Goal: Task Accomplishment & Management: Use online tool/utility

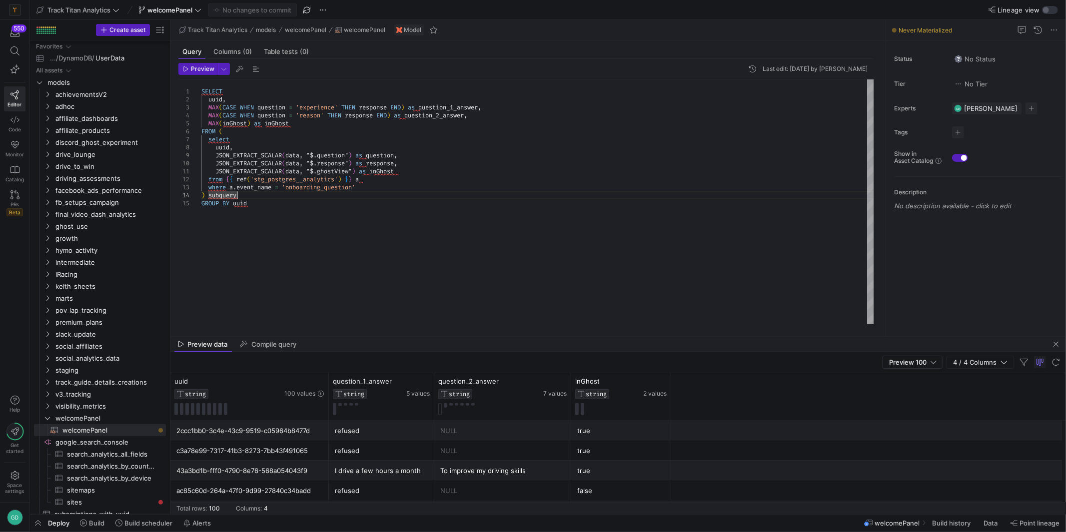
scroll to position [7, 46]
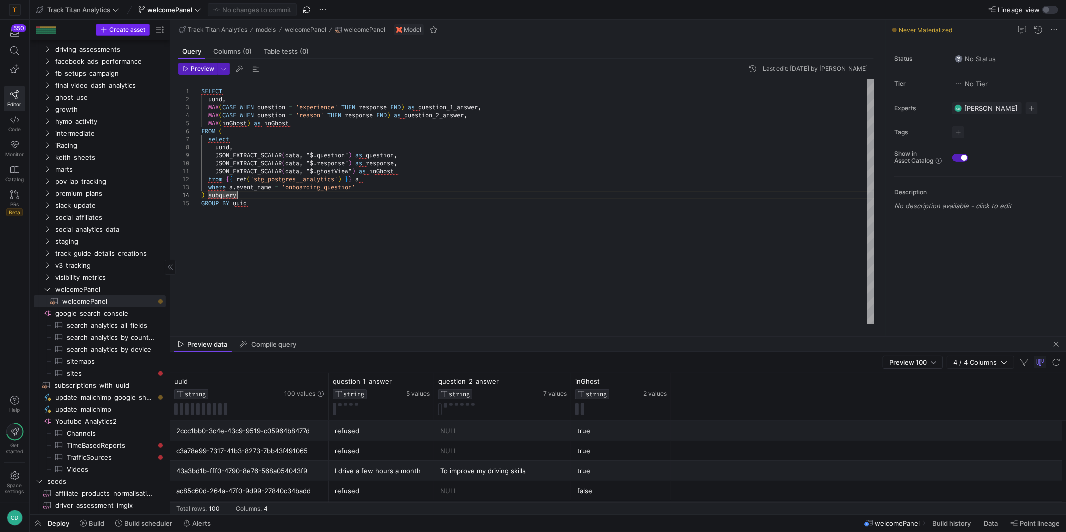
click at [120, 28] on span "Create asset" at bounding box center [127, 29] width 36 height 7
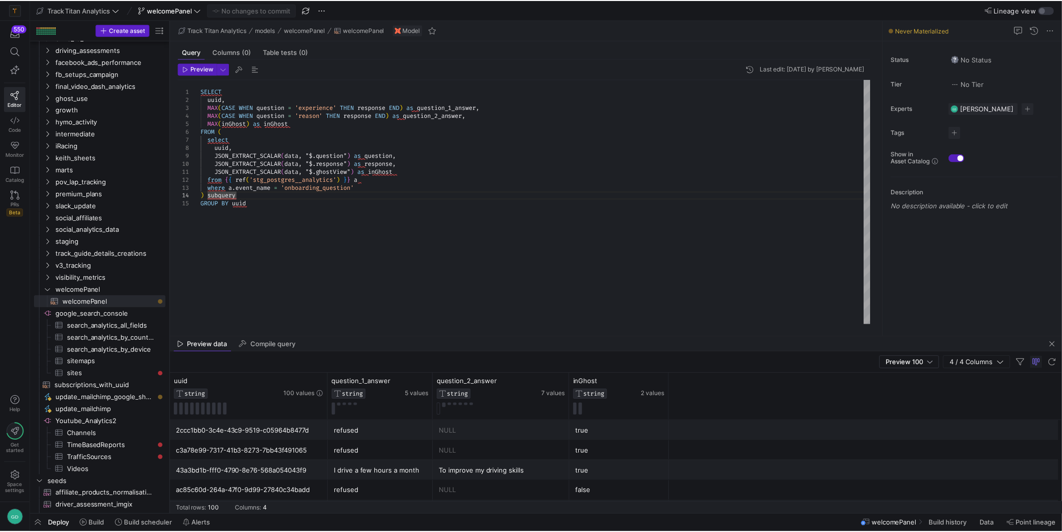
scroll to position [7, 35]
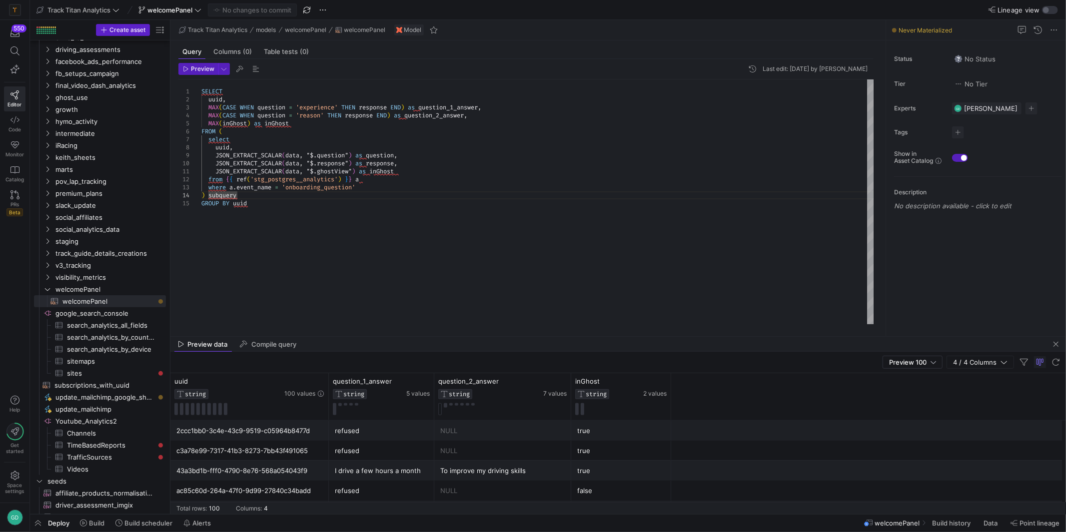
click at [230, 294] on div "SELECT uuid , MAX ( CASE WHEN question = 'experience' THEN response END ) as qu…" at bounding box center [537, 201] width 673 height 245
click at [111, 291] on span "welcomePanel" at bounding box center [97, 289] width 85 height 11
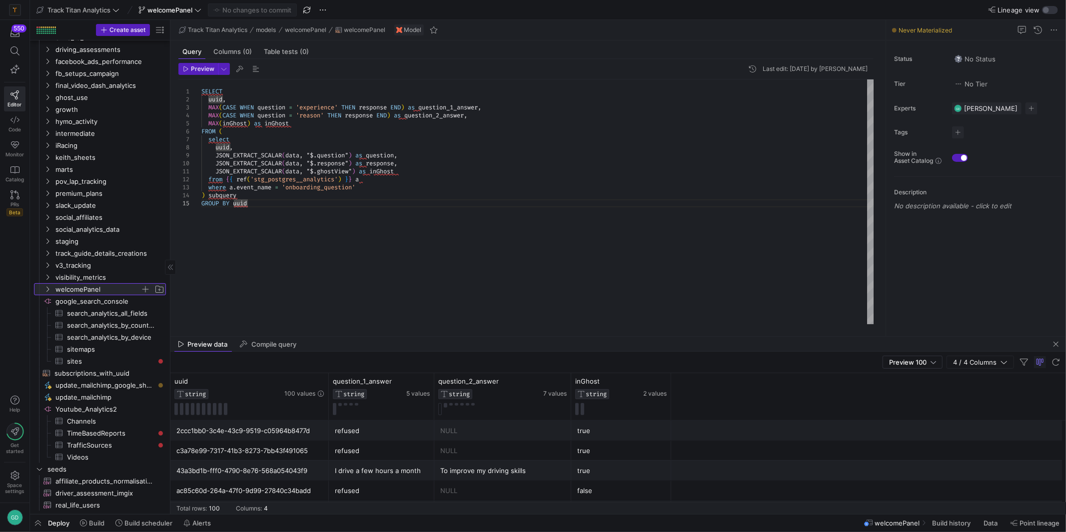
click at [96, 290] on span "welcomePanel" at bounding box center [97, 289] width 85 height 11
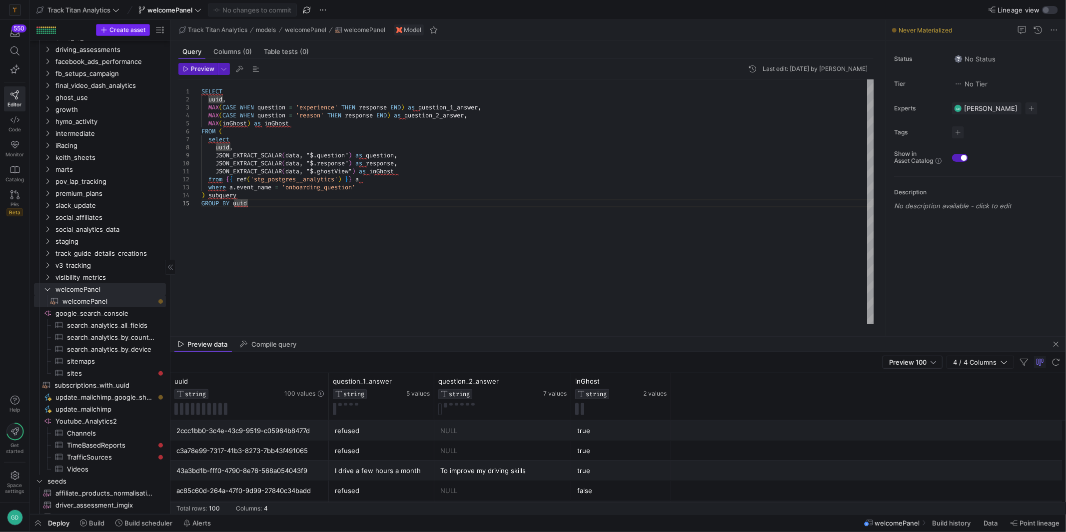
click at [130, 33] on span "Create asset" at bounding box center [127, 29] width 36 height 7
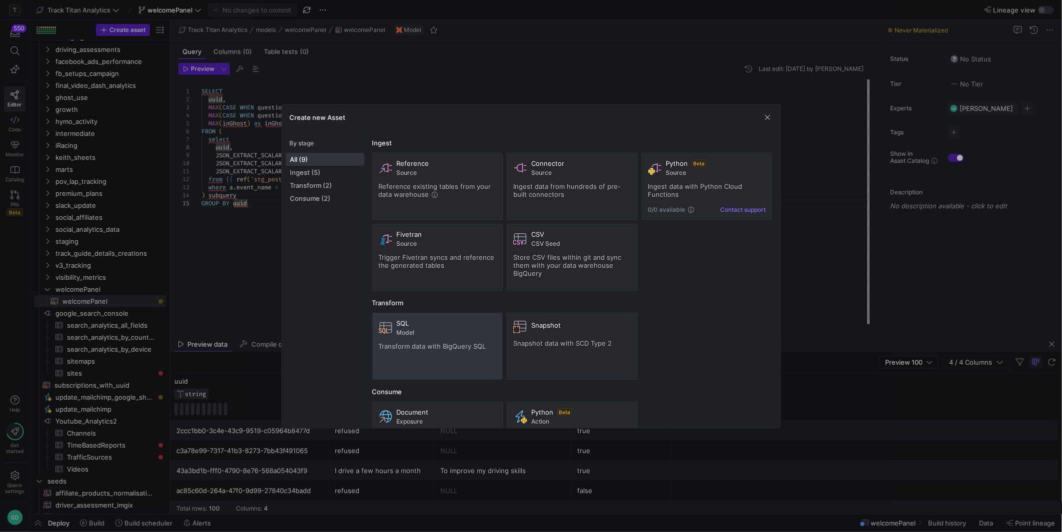
click at [448, 350] on span "Transform data with BigQuery SQL" at bounding box center [432, 346] width 107 height 8
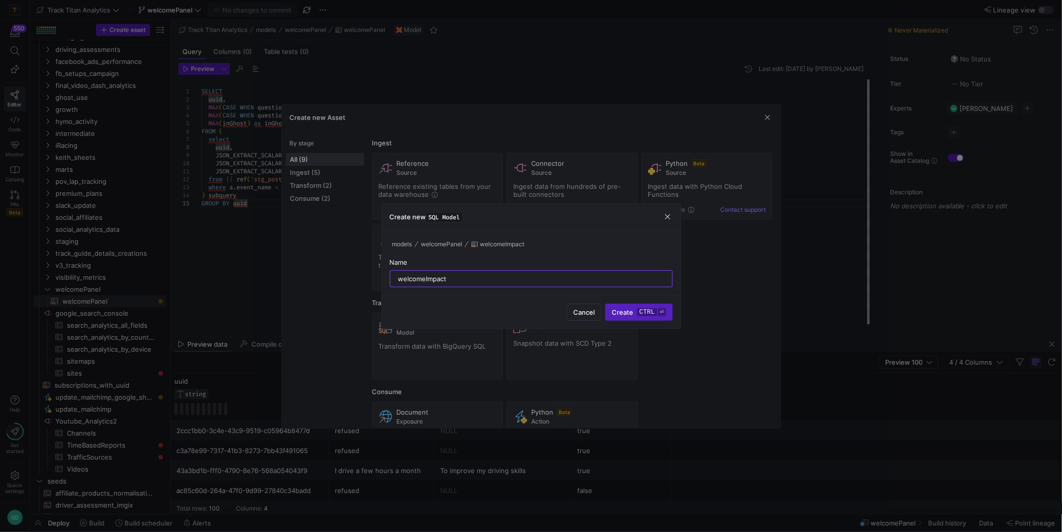
type input "welcomeImpact"
click at [605, 304] on button "Create ctrl ⏎" at bounding box center [638, 312] width 67 height 17
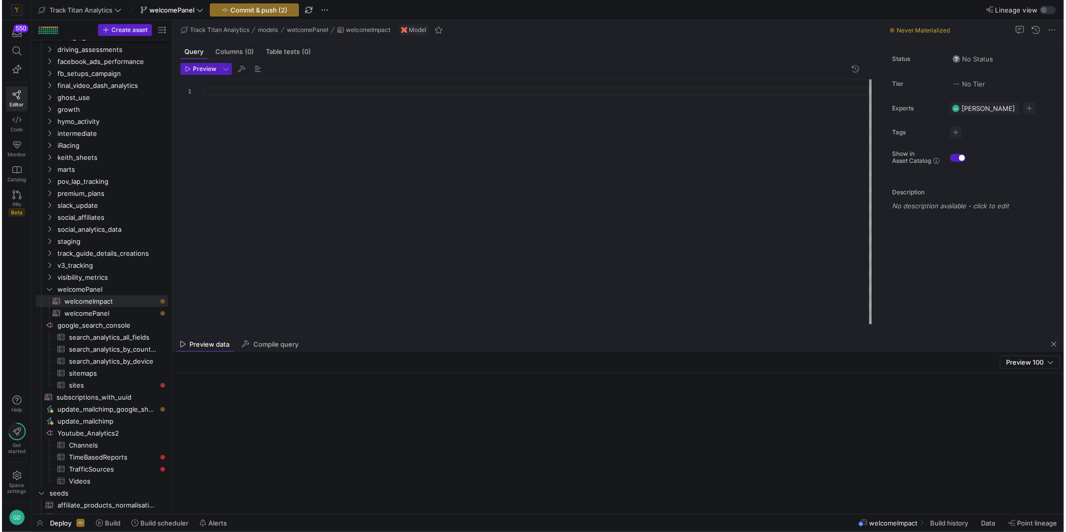
scroll to position [7, 0]
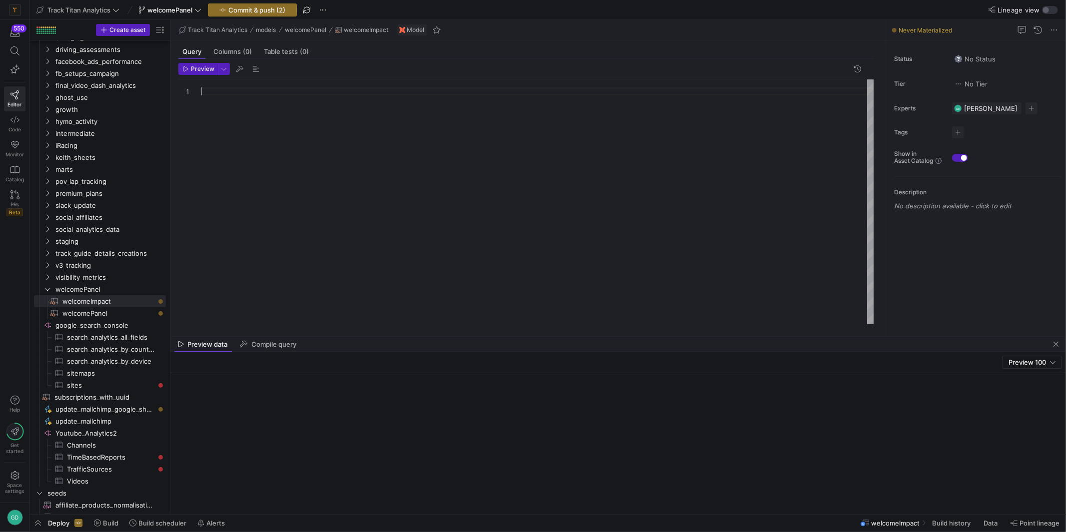
click at [388, 187] on div at bounding box center [537, 201] width 673 height 245
type textarea "SELE"
click at [349, 160] on div at bounding box center [537, 201] width 673 height 245
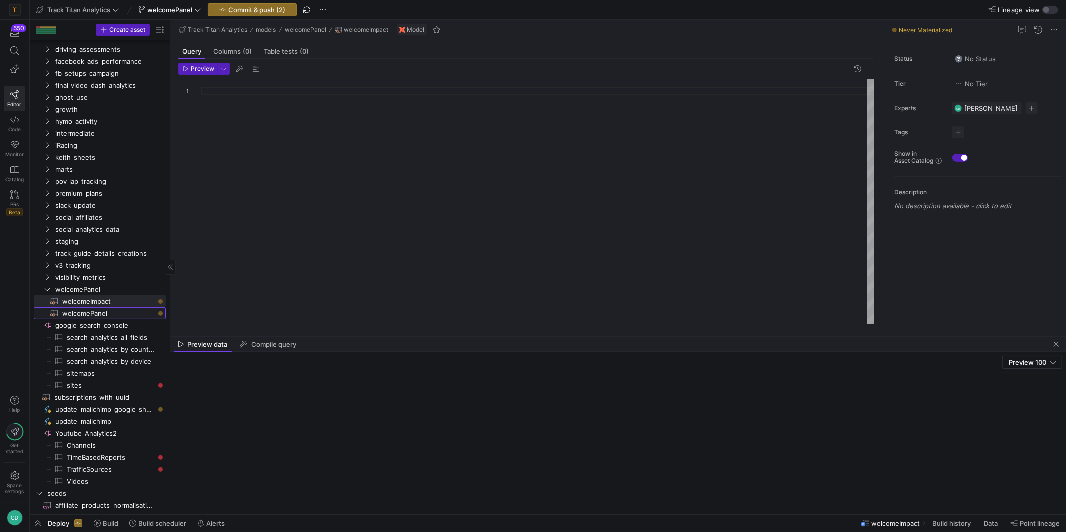
click at [96, 316] on span "welcomePanel​​​​​​​​​​" at bounding box center [108, 313] width 92 height 11
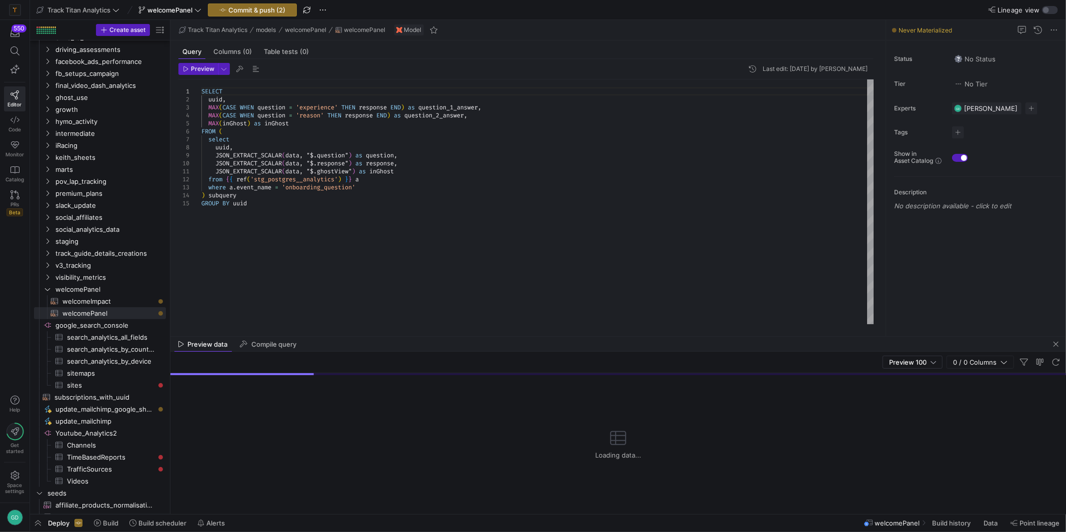
click at [275, 204] on div "SELECT uuid , MAX ( CASE WHEN question = 'experience' THEN response END ) as qu…" at bounding box center [537, 201] width 673 height 245
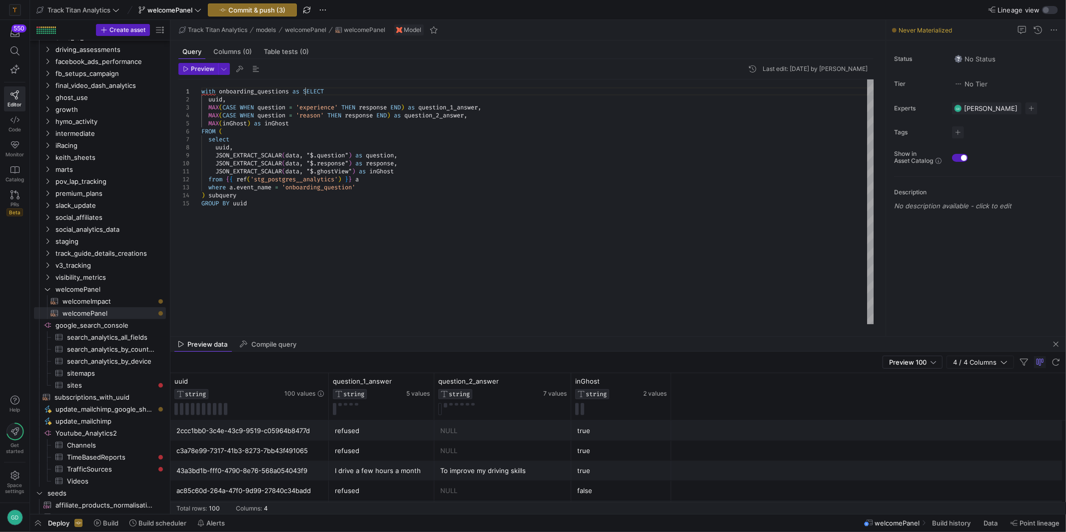
scroll to position [7, 107]
click at [370, 209] on div "with onboarding_questions as ( SELECT uuid , MAX ( CASE WHEN question = 'experi…" at bounding box center [537, 201] width 673 height 245
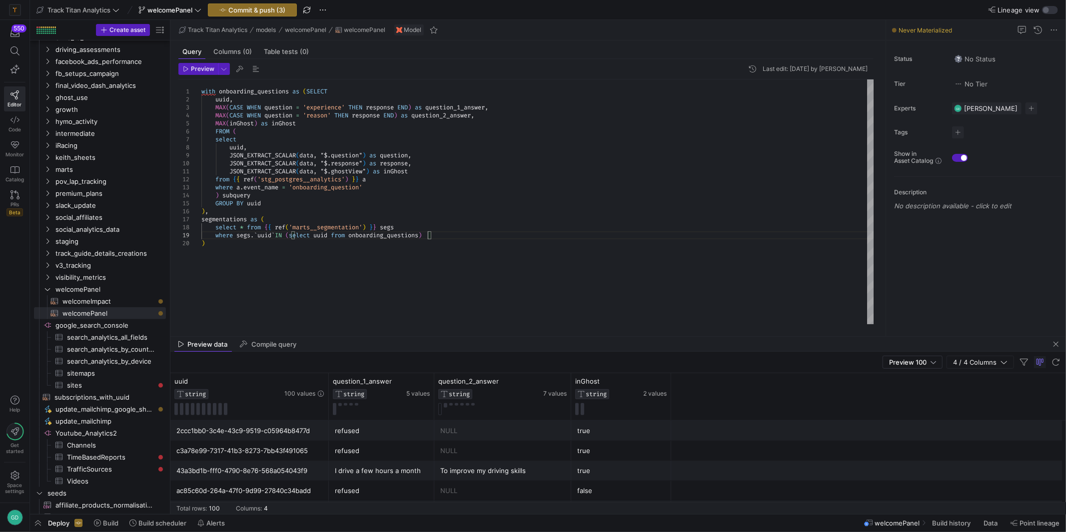
scroll to position [63, 229]
type textarea "JSON_EXTRACT_SCALAR(data, "$.ghostView") as inGhost from {{ ref('stg_postgres__…"
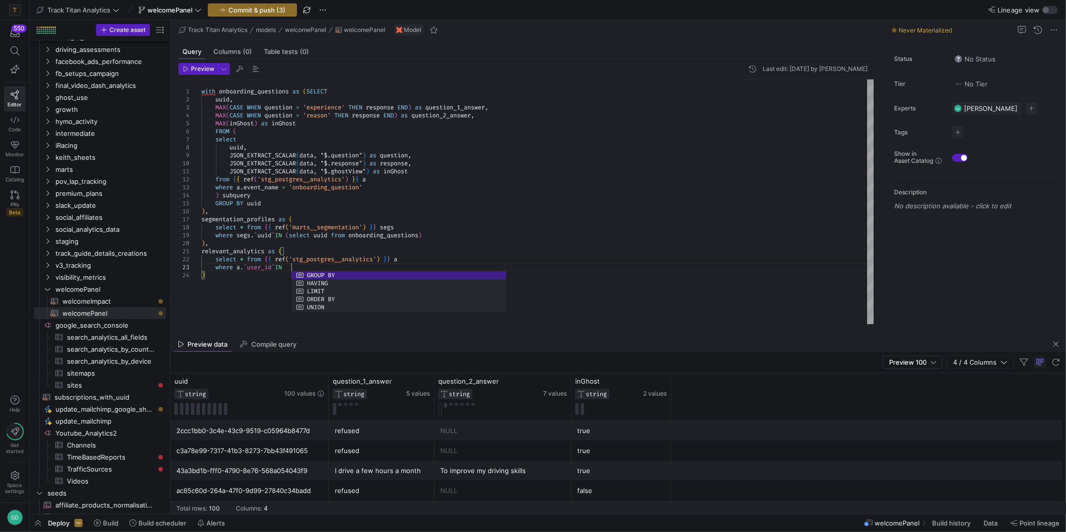
scroll to position [16, 92]
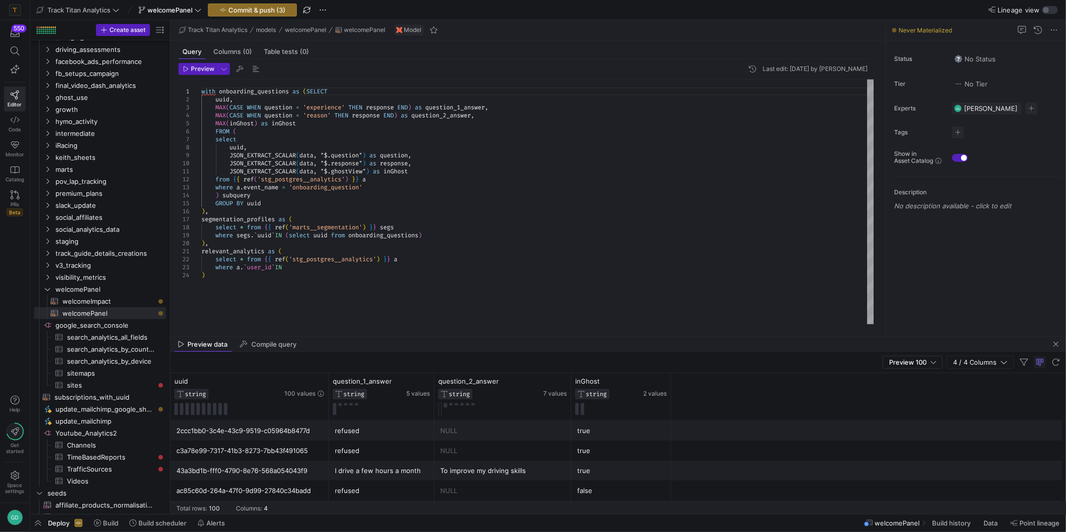
drag, startPoint x: 316, startPoint y: 274, endPoint x: 313, endPoint y: 269, distance: 6.3
click at [316, 274] on div "with onboarding_questions as ( SELECT uuid , MAX ( CASE WHEN question = 'experi…" at bounding box center [537, 201] width 673 height 245
click at [313, 266] on div "with onboarding_questions as ( SELECT uuid , MAX ( CASE WHEN question = 'experi…" at bounding box center [537, 201] width 673 height 245
type textarea "relevant_analytics as ( select * from {{ ref('stg_postgres__analytics') }} a wh…"
